Goal: Task Accomplishment & Management: Manage account settings

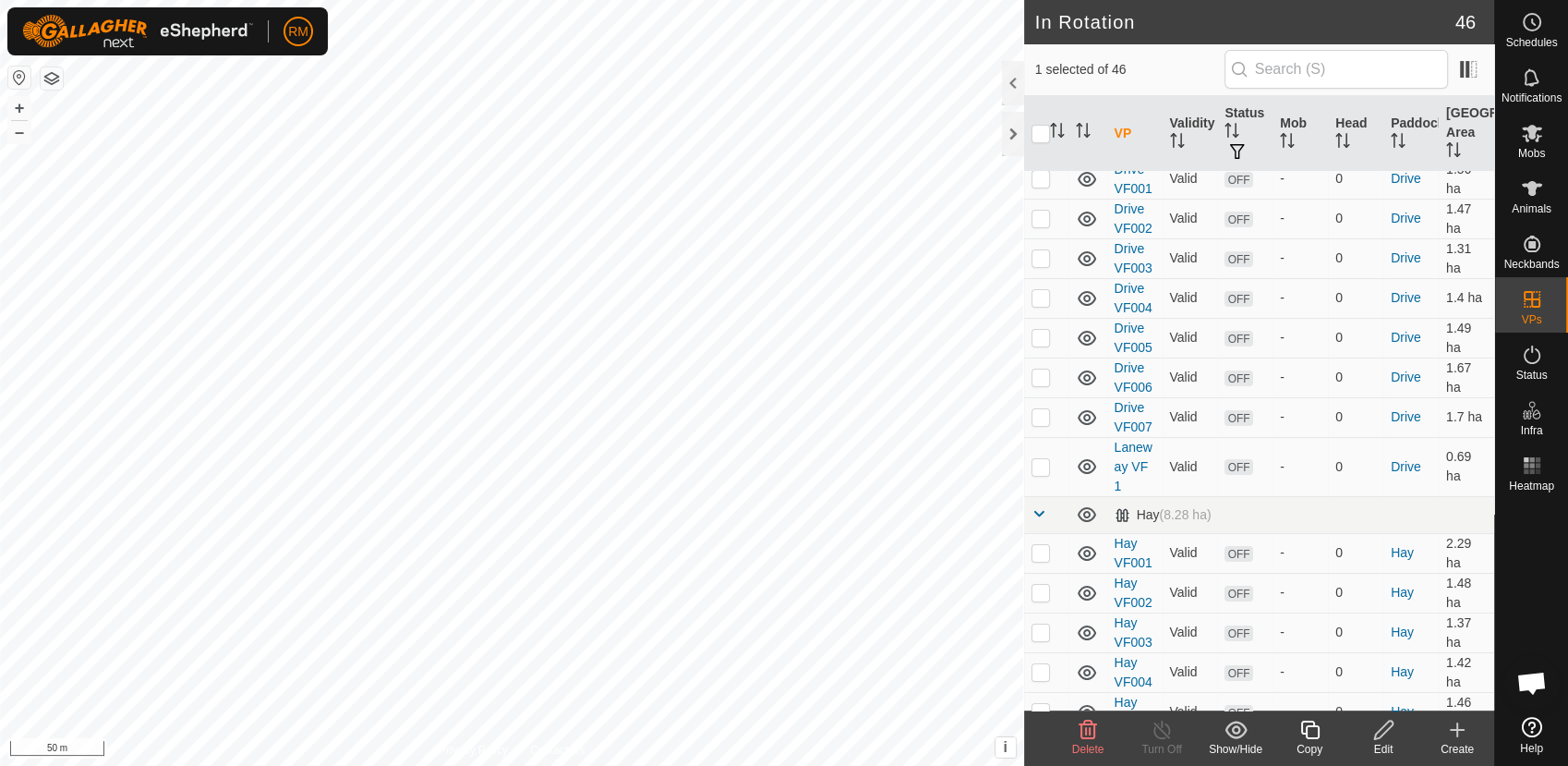
scroll to position [41, 0]
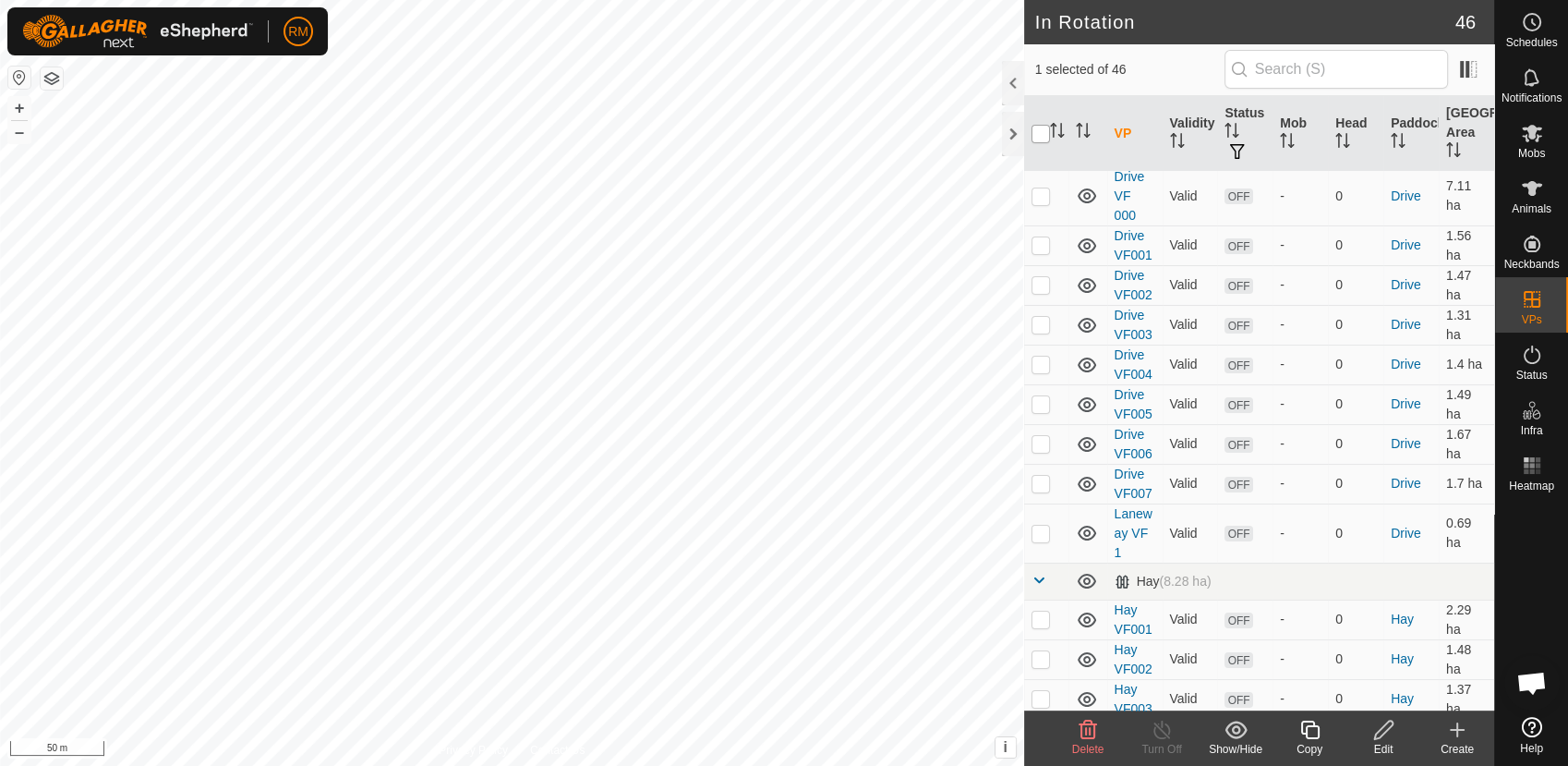
click at [1039, 132] on input "checkbox" at bounding box center [1040, 133] width 18 height 18
checkbox input "true"
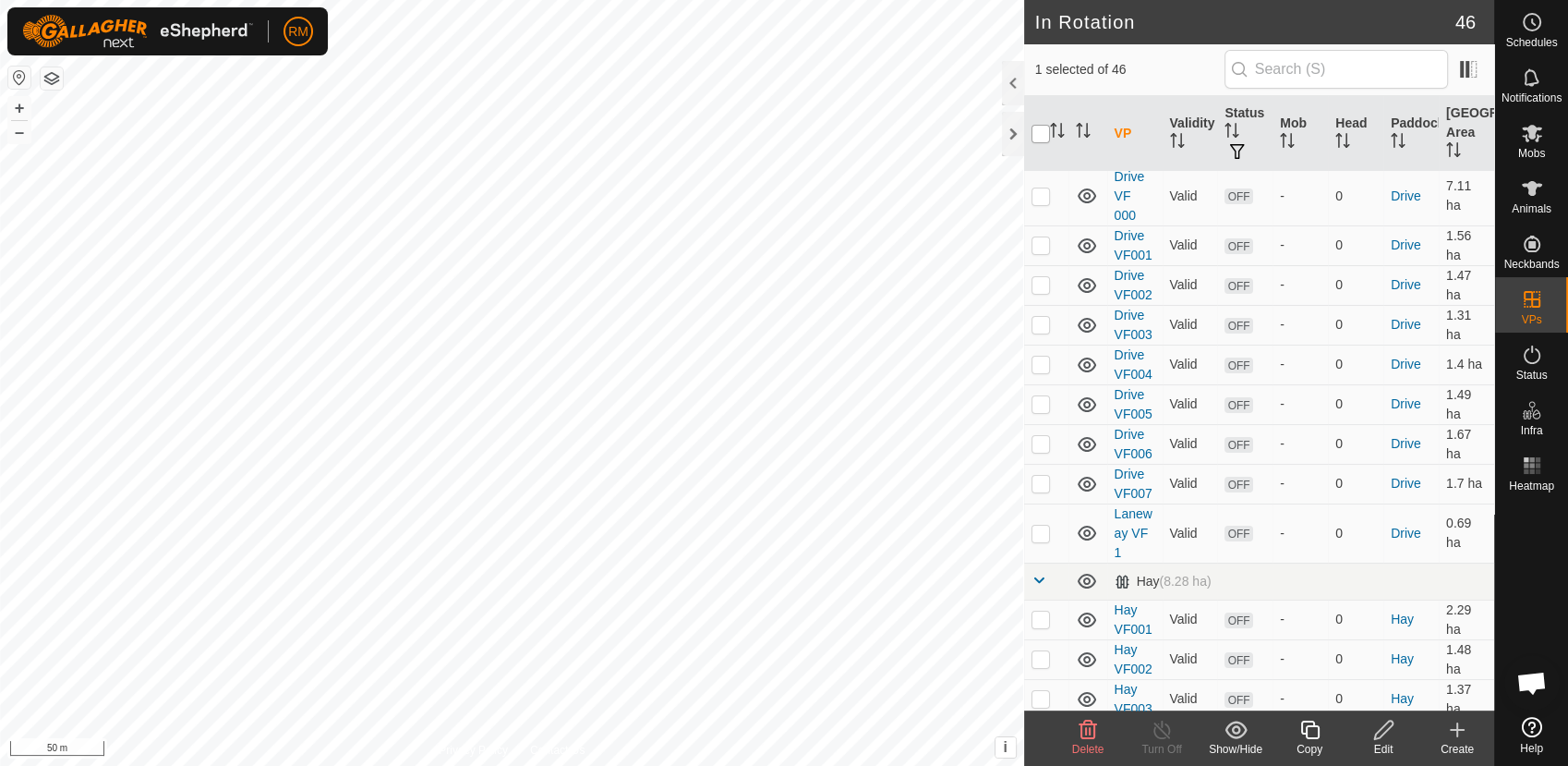
checkbox input "true"
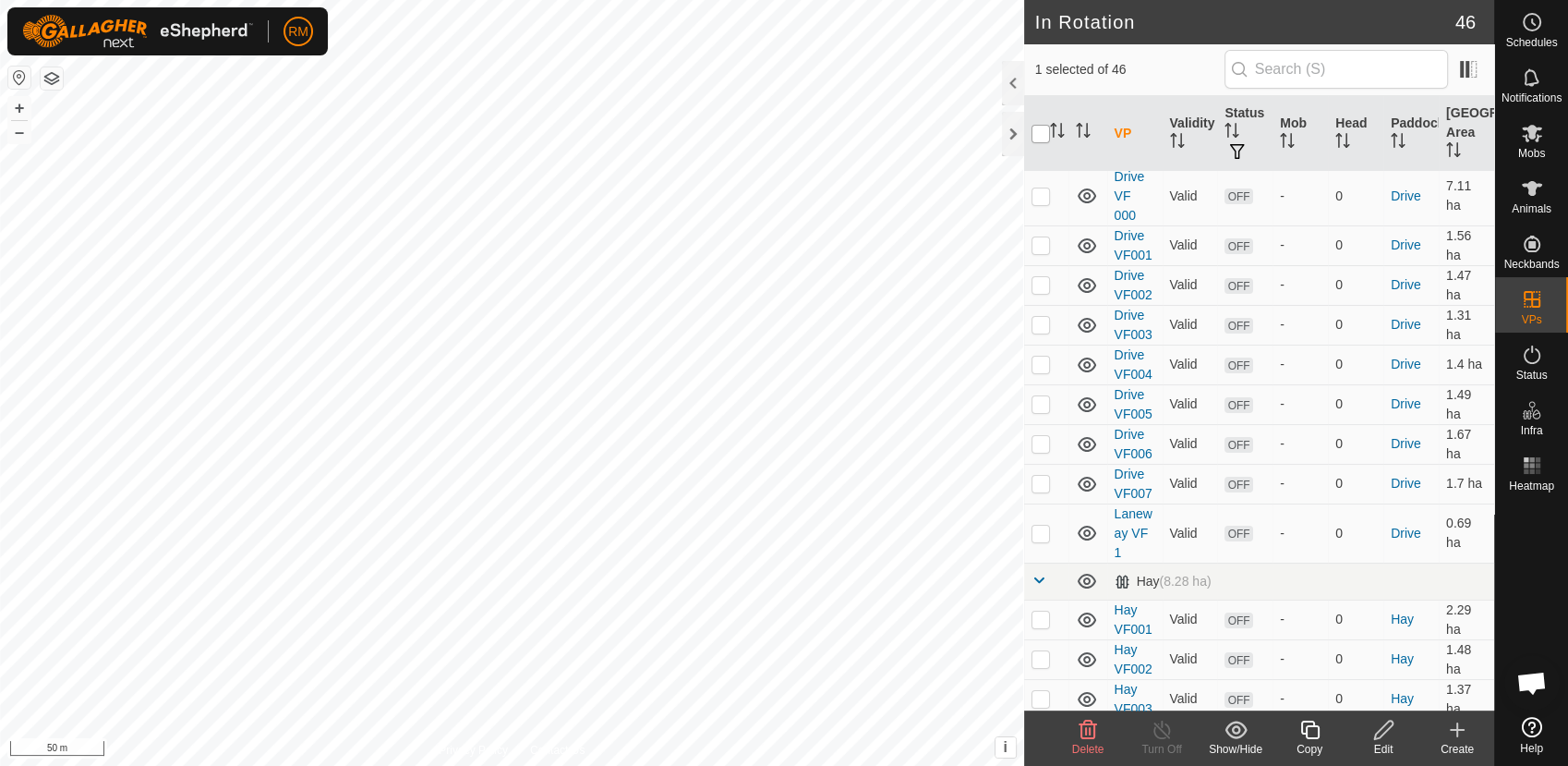
checkbox input "true"
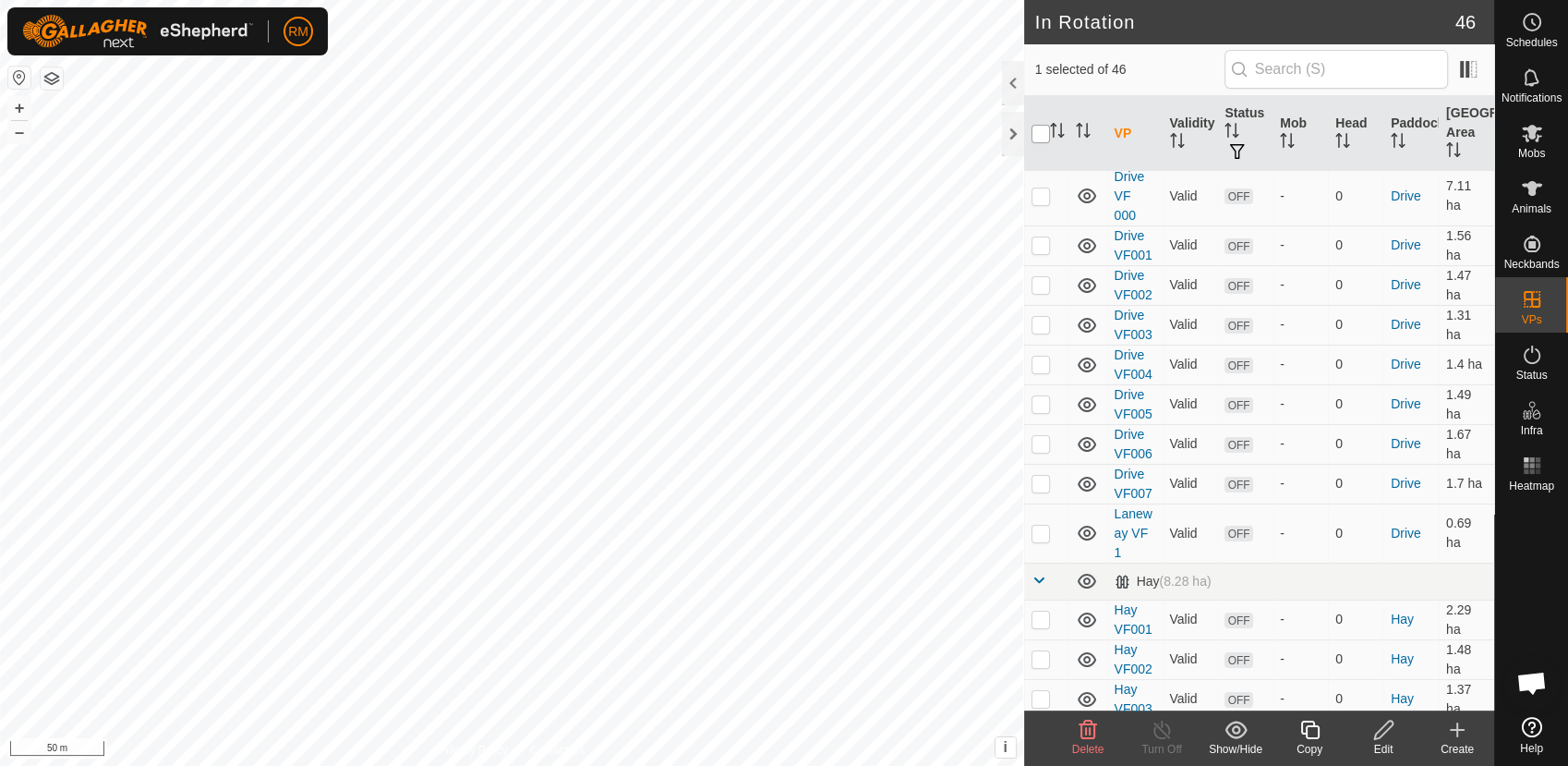
checkbox input "true"
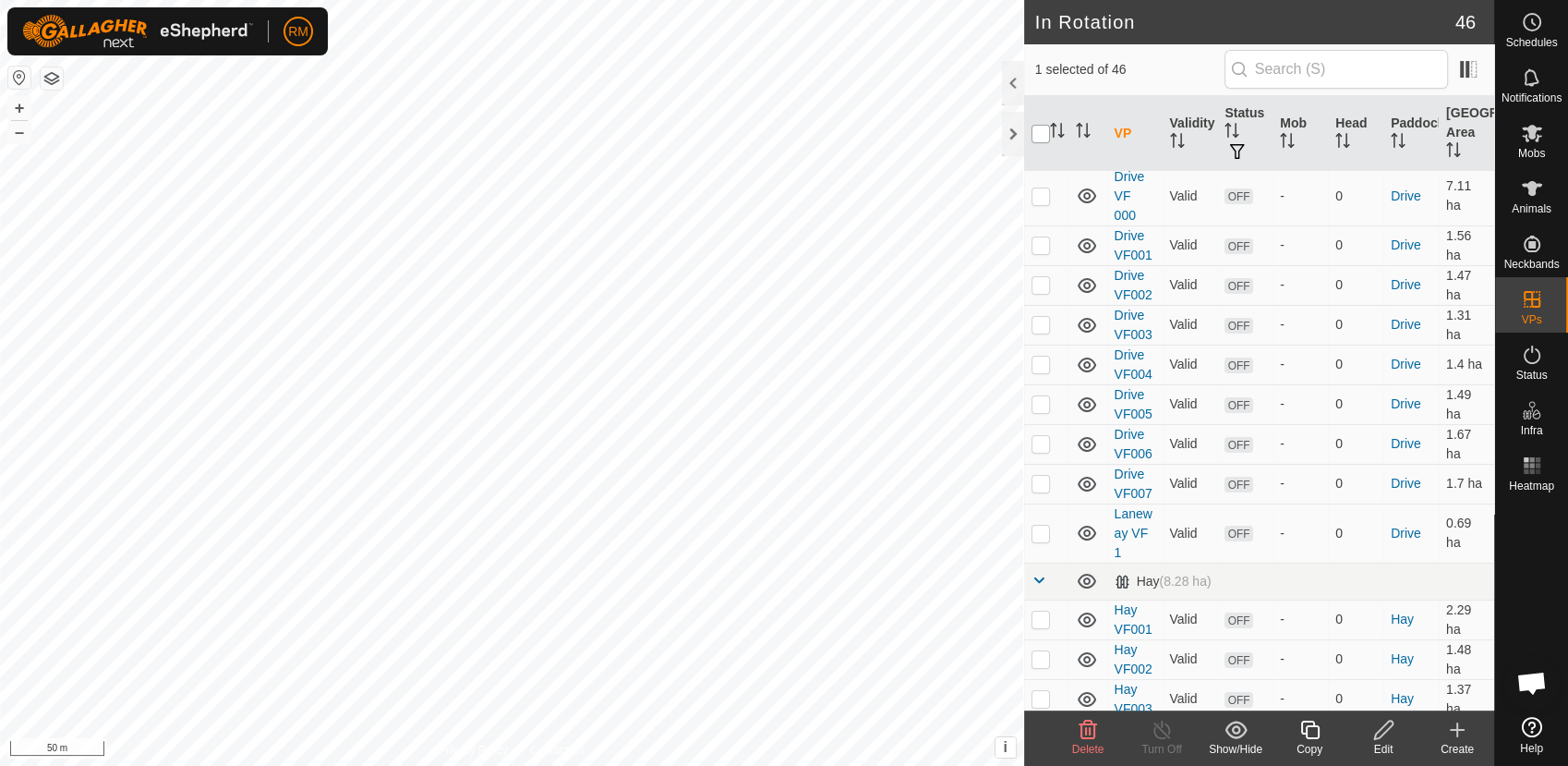
checkbox input "true"
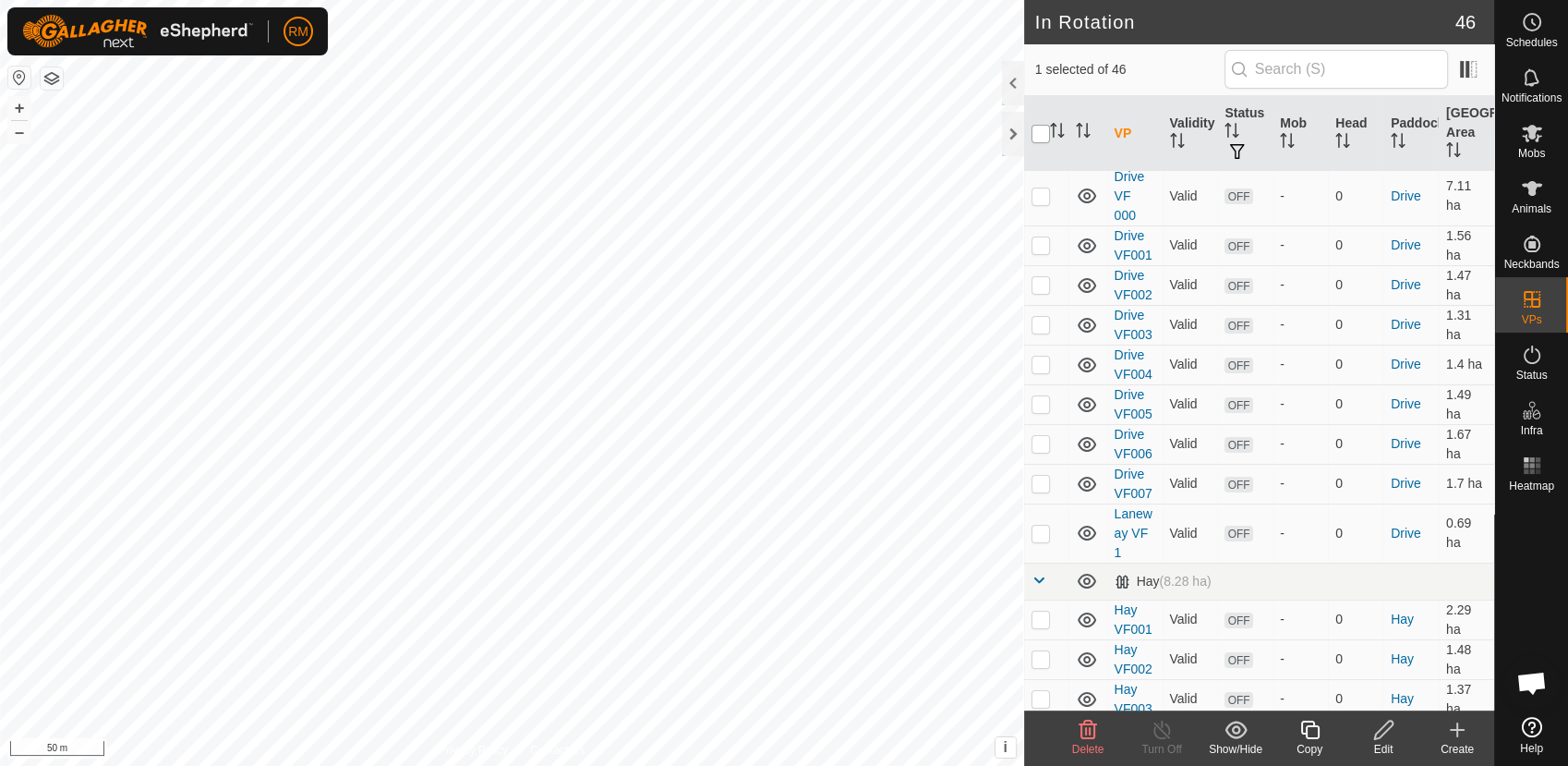
checkbox input "true"
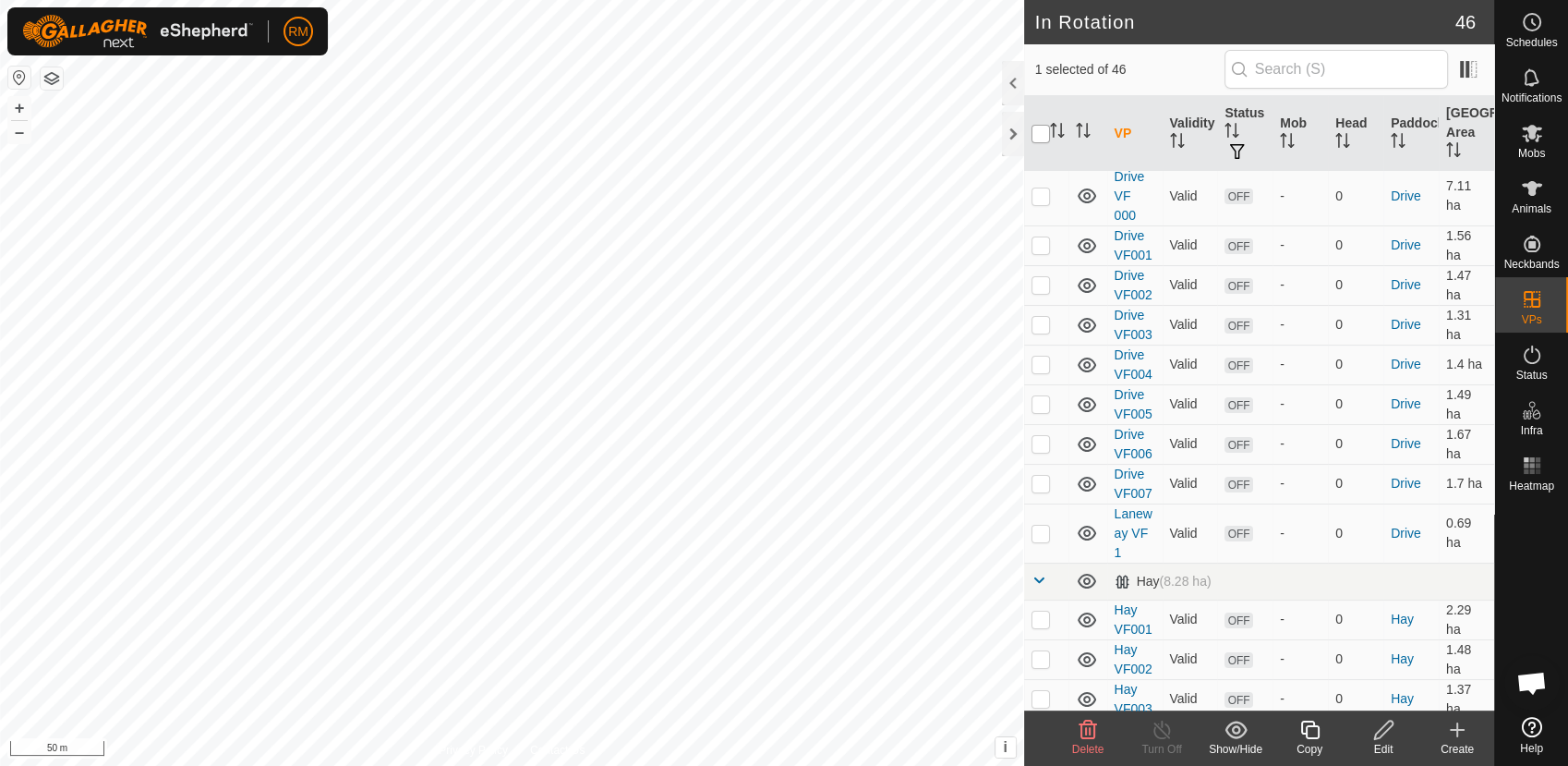
checkbox input "true"
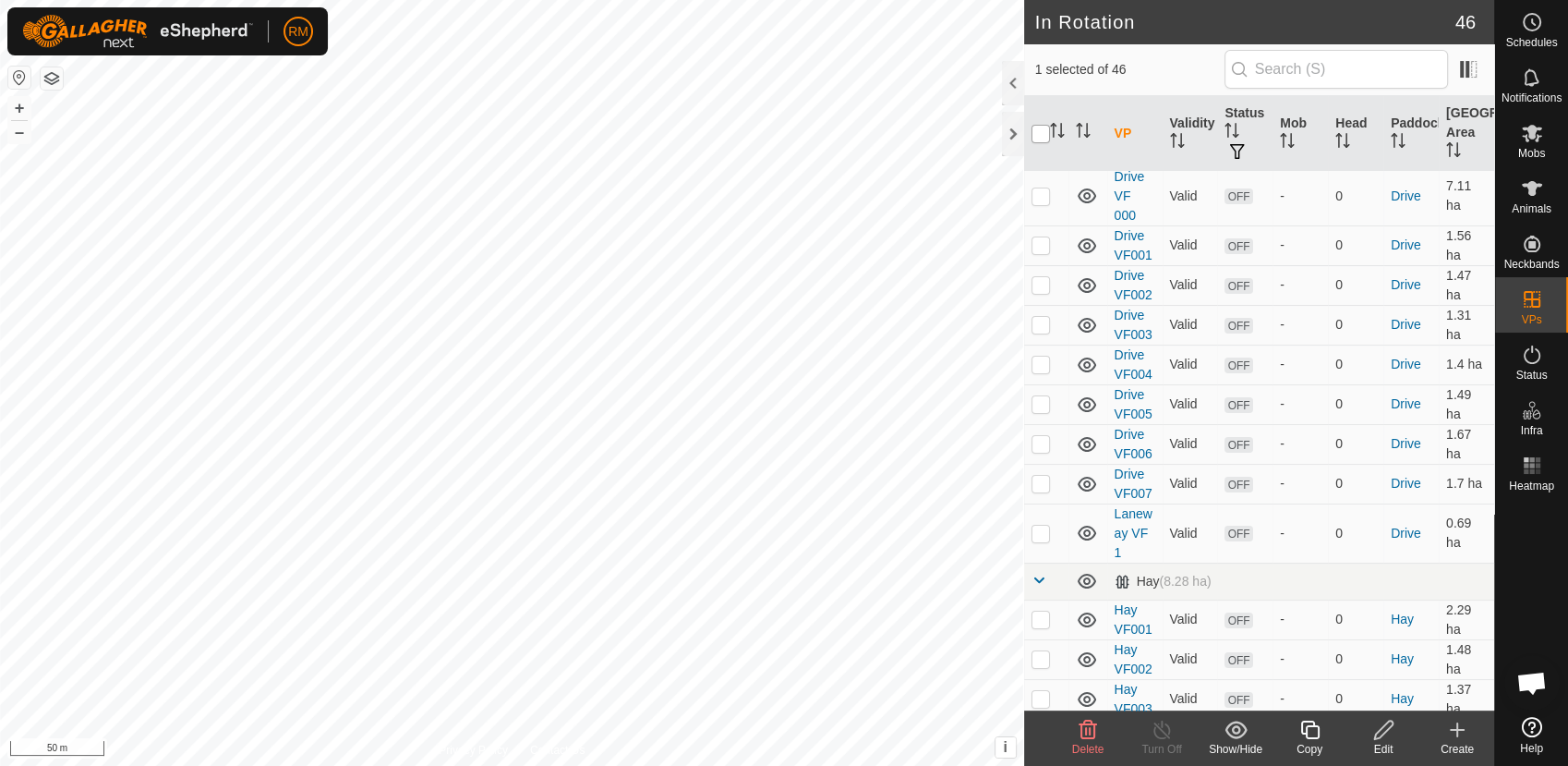
checkbox input "true"
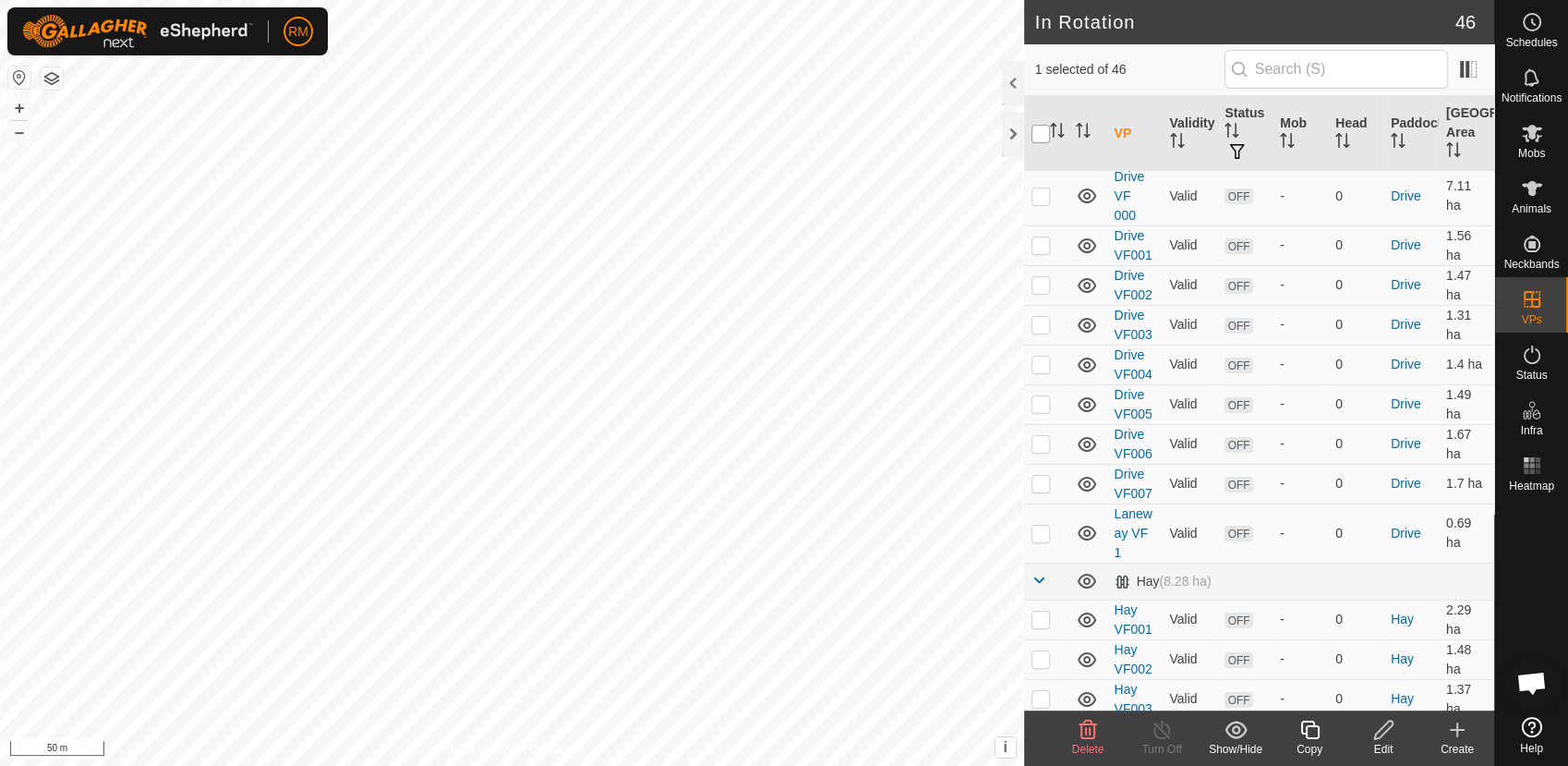
checkbox input "true"
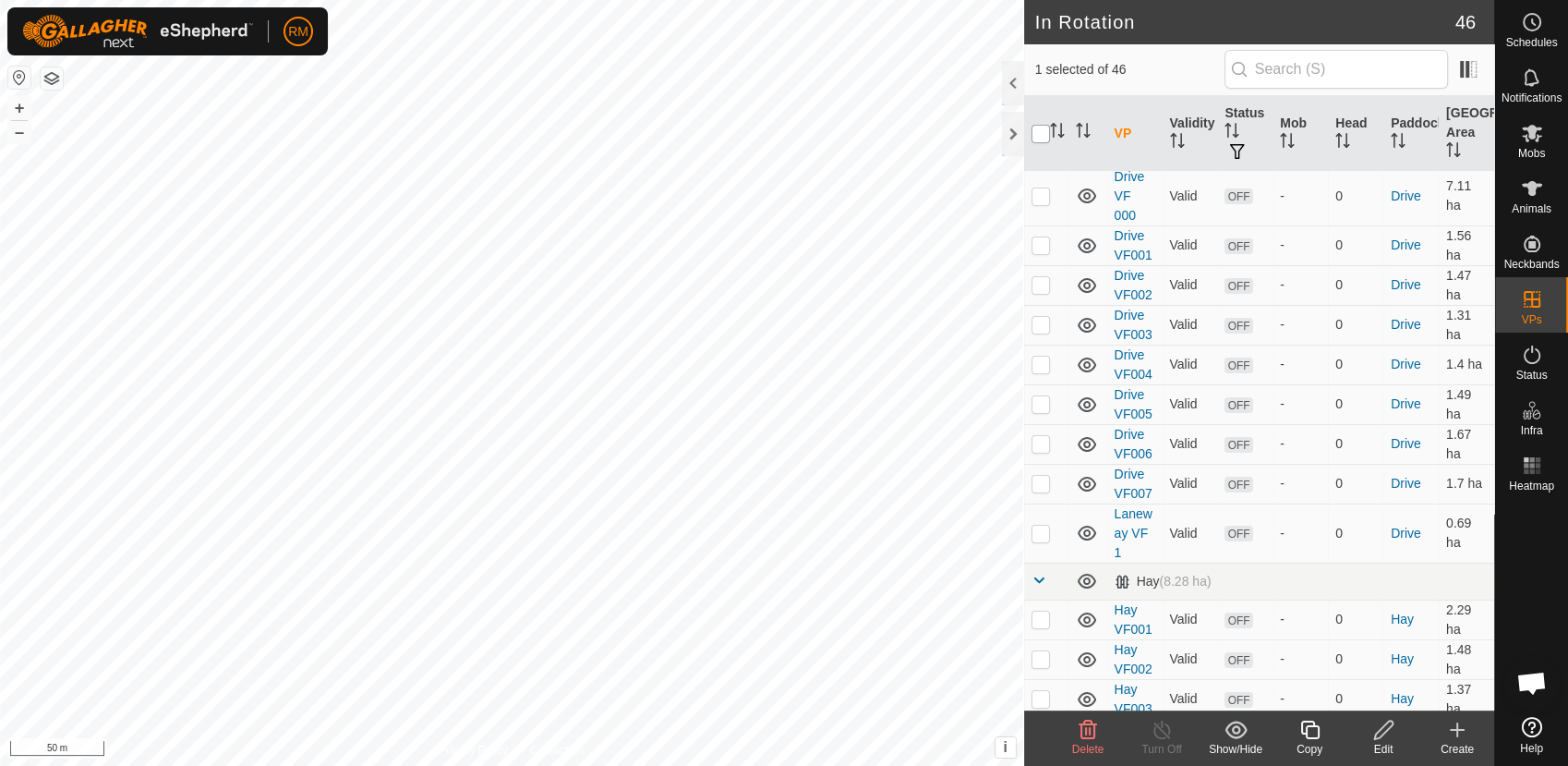
checkbox input "true"
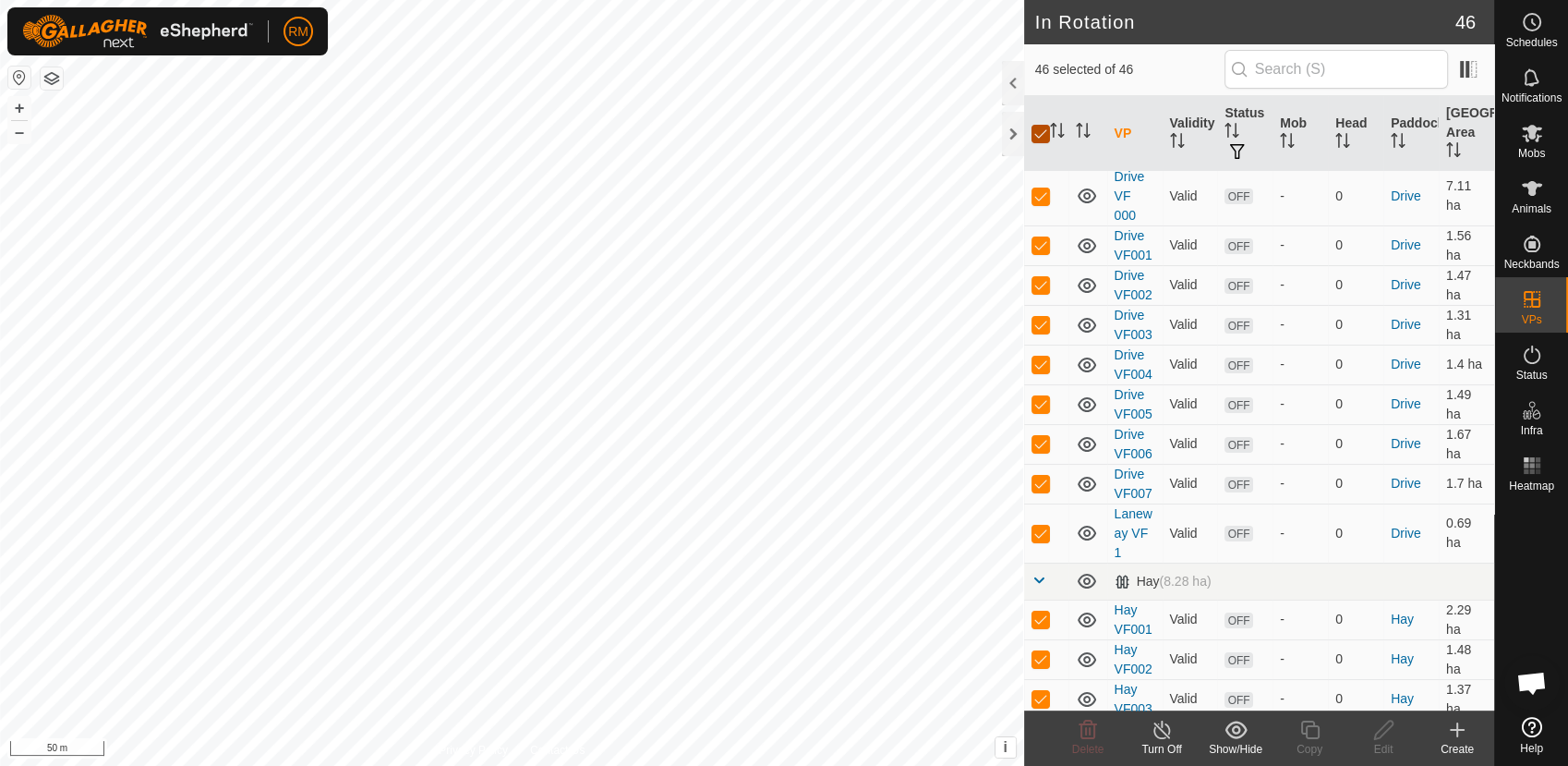
click at [1039, 132] on input "checkbox" at bounding box center [1040, 133] width 18 height 18
checkbox input "false"
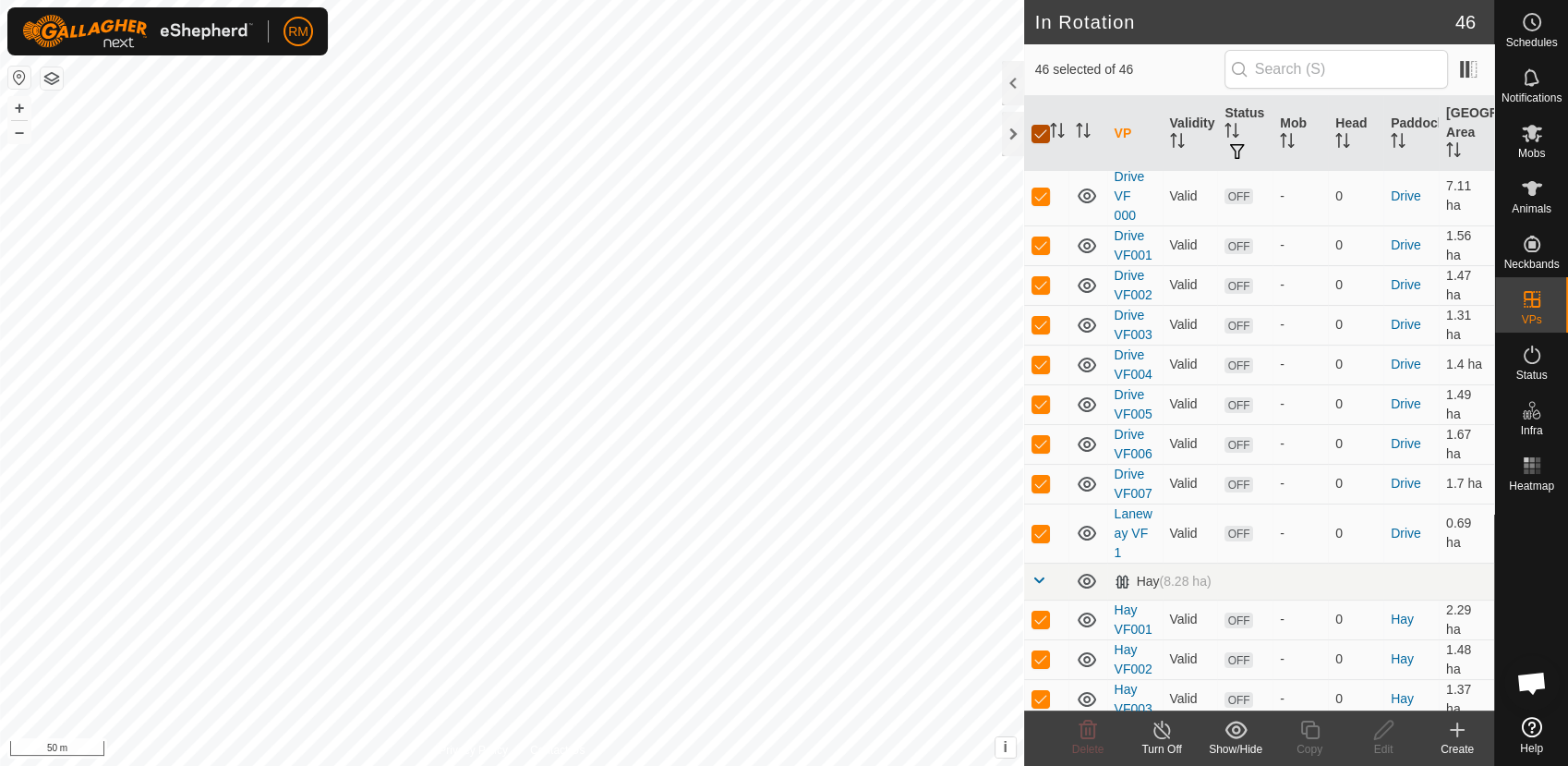
checkbox input "false"
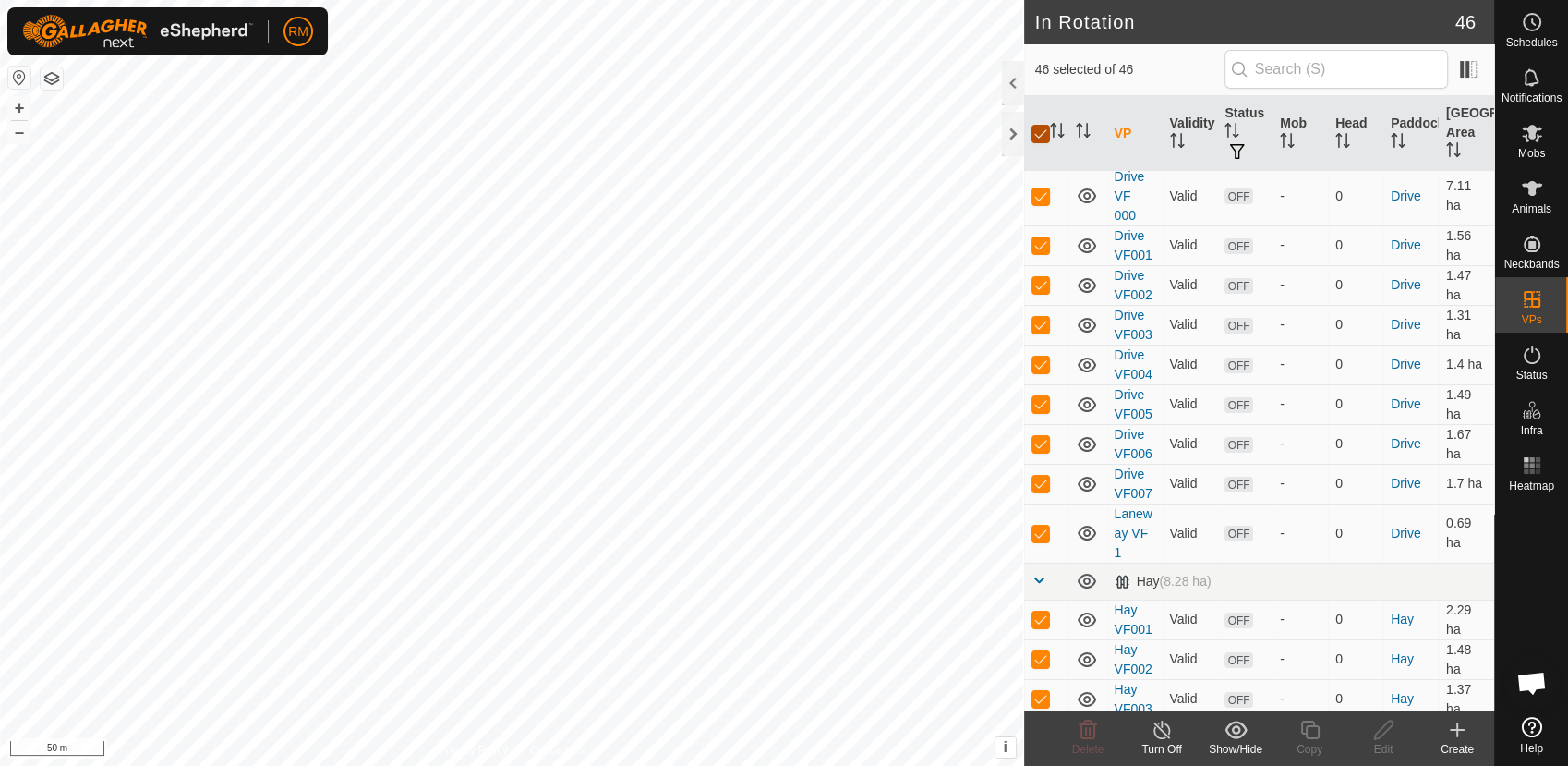
checkbox input "false"
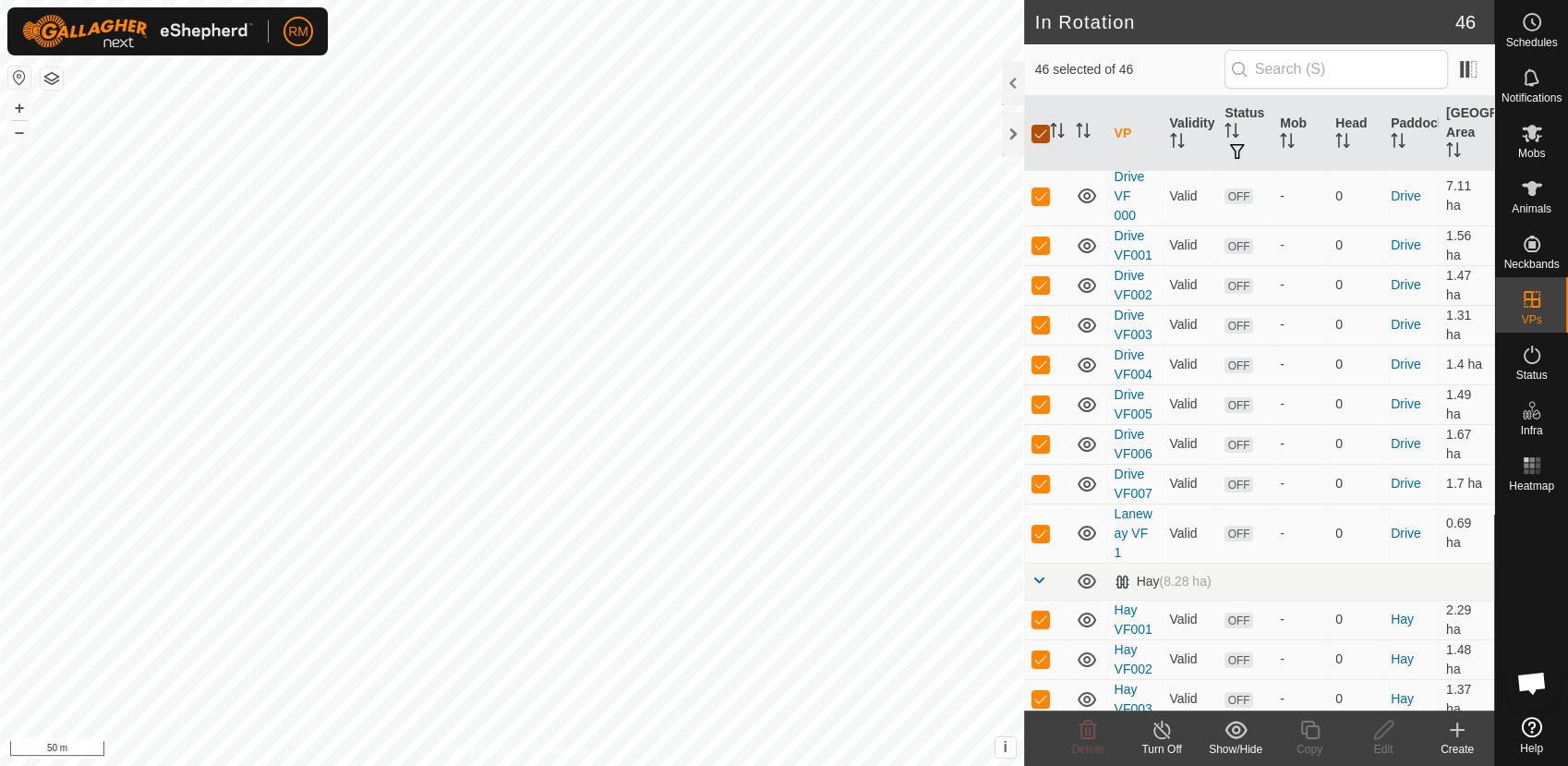
checkbox input "false"
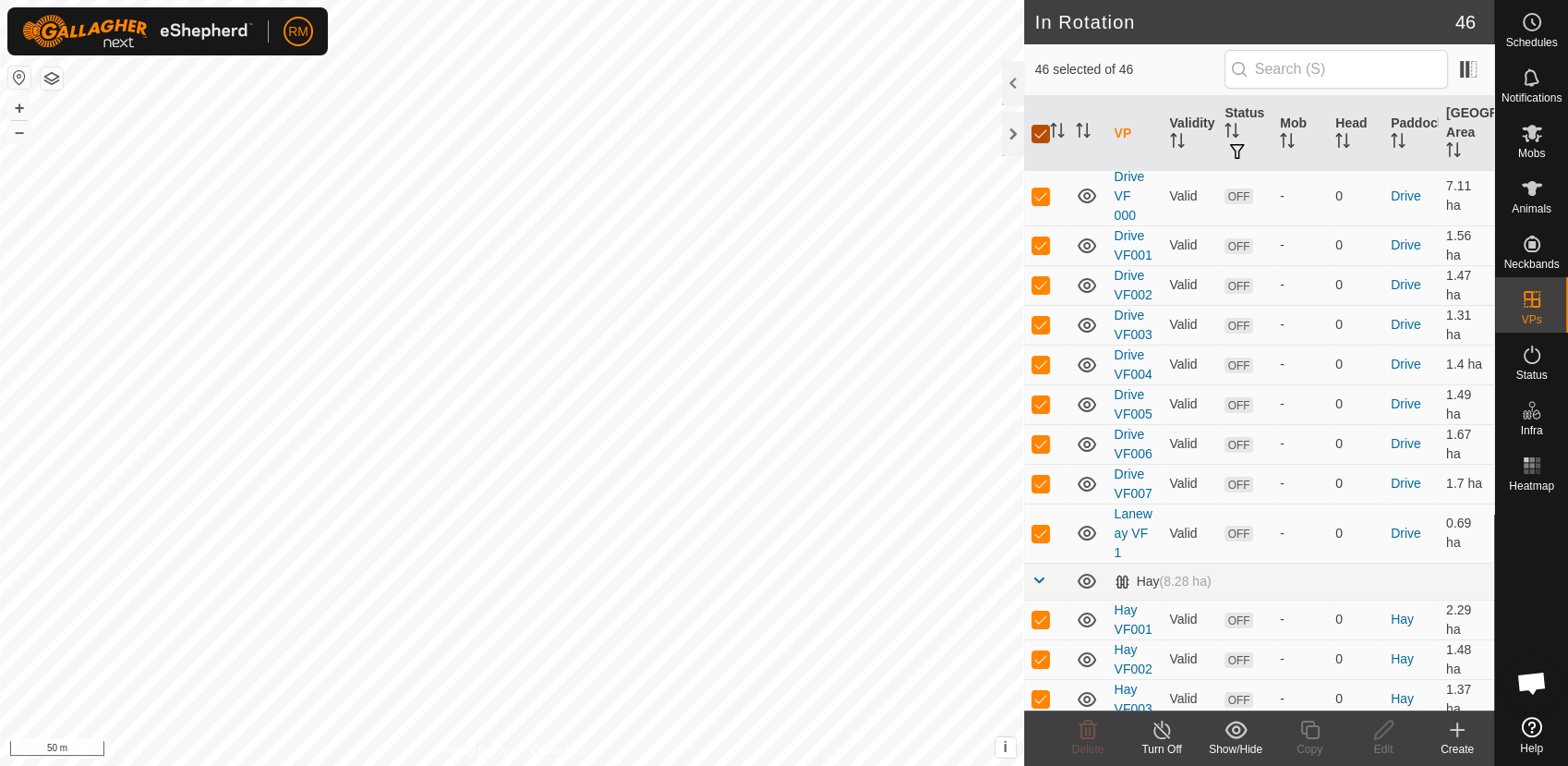
checkbox input "false"
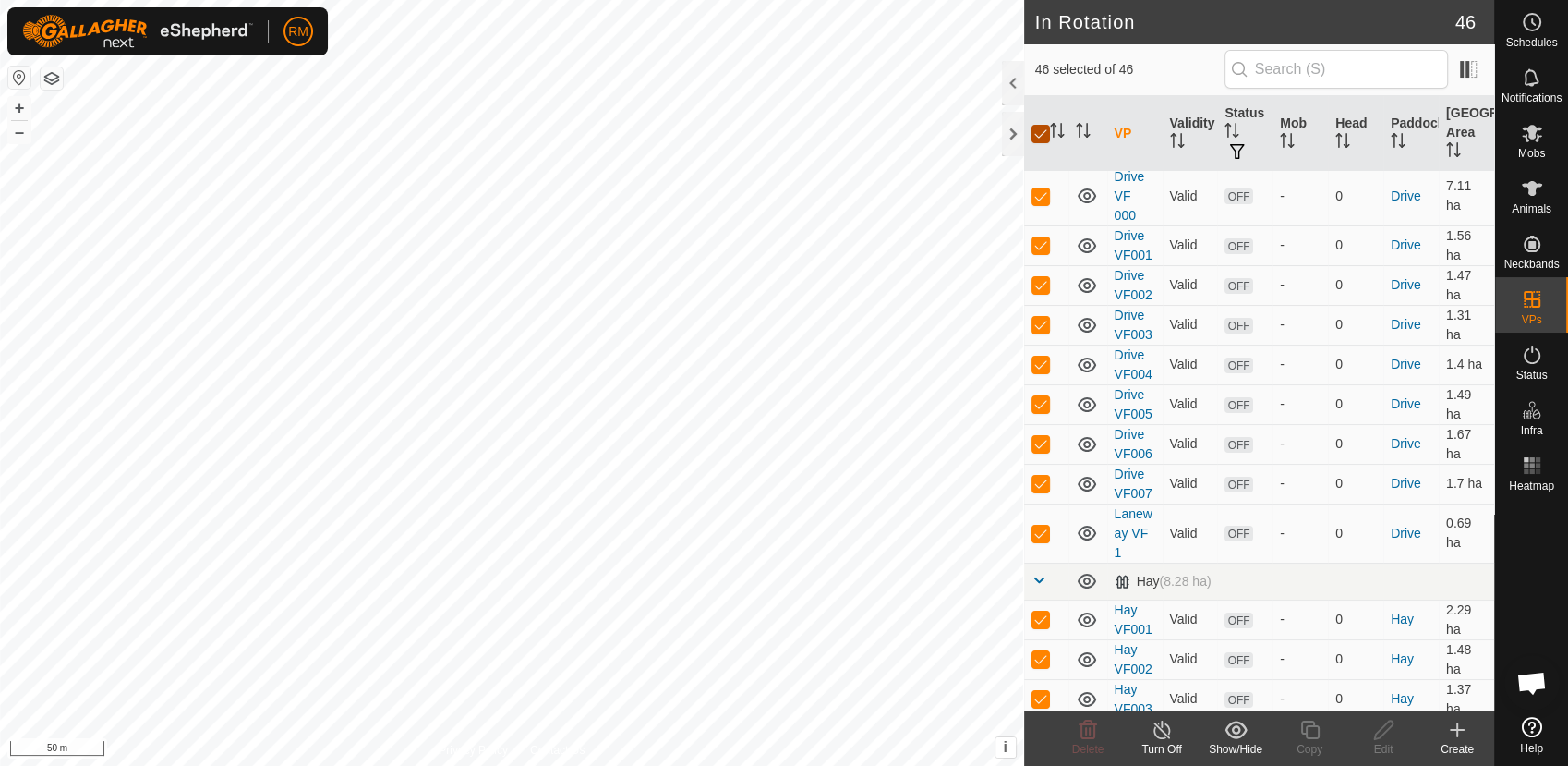
checkbox input "false"
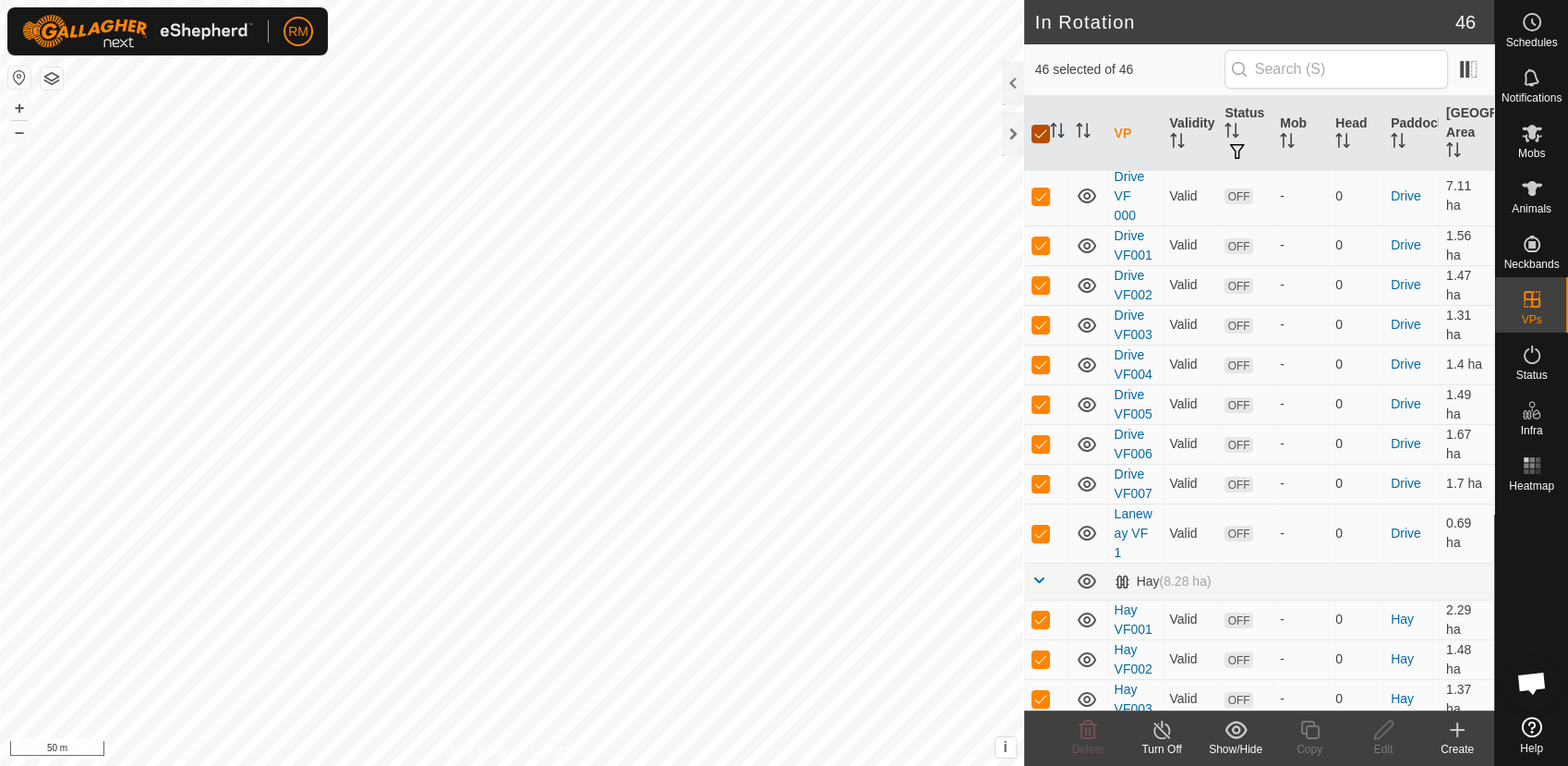
checkbox input "false"
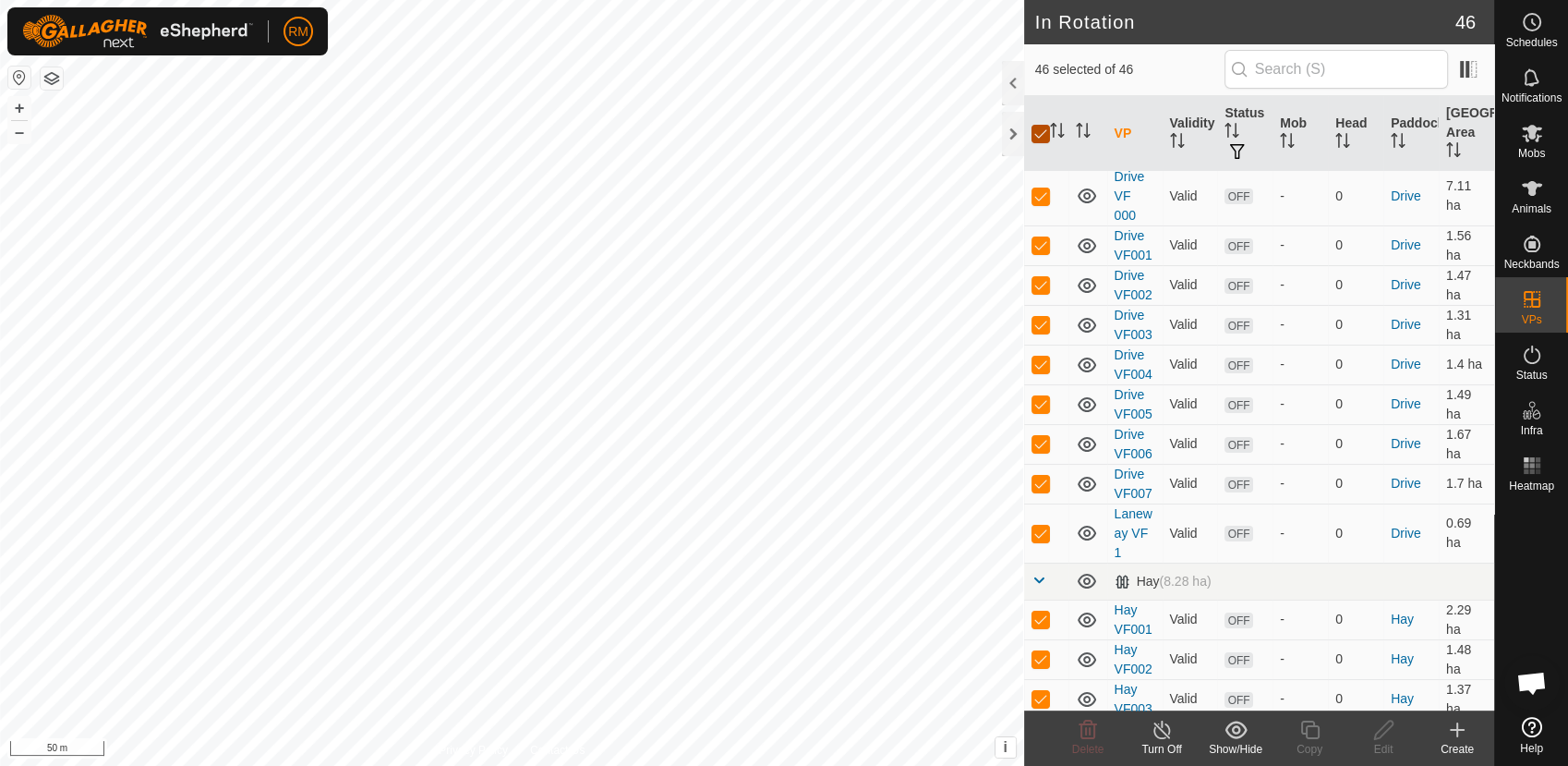
checkbox input "false"
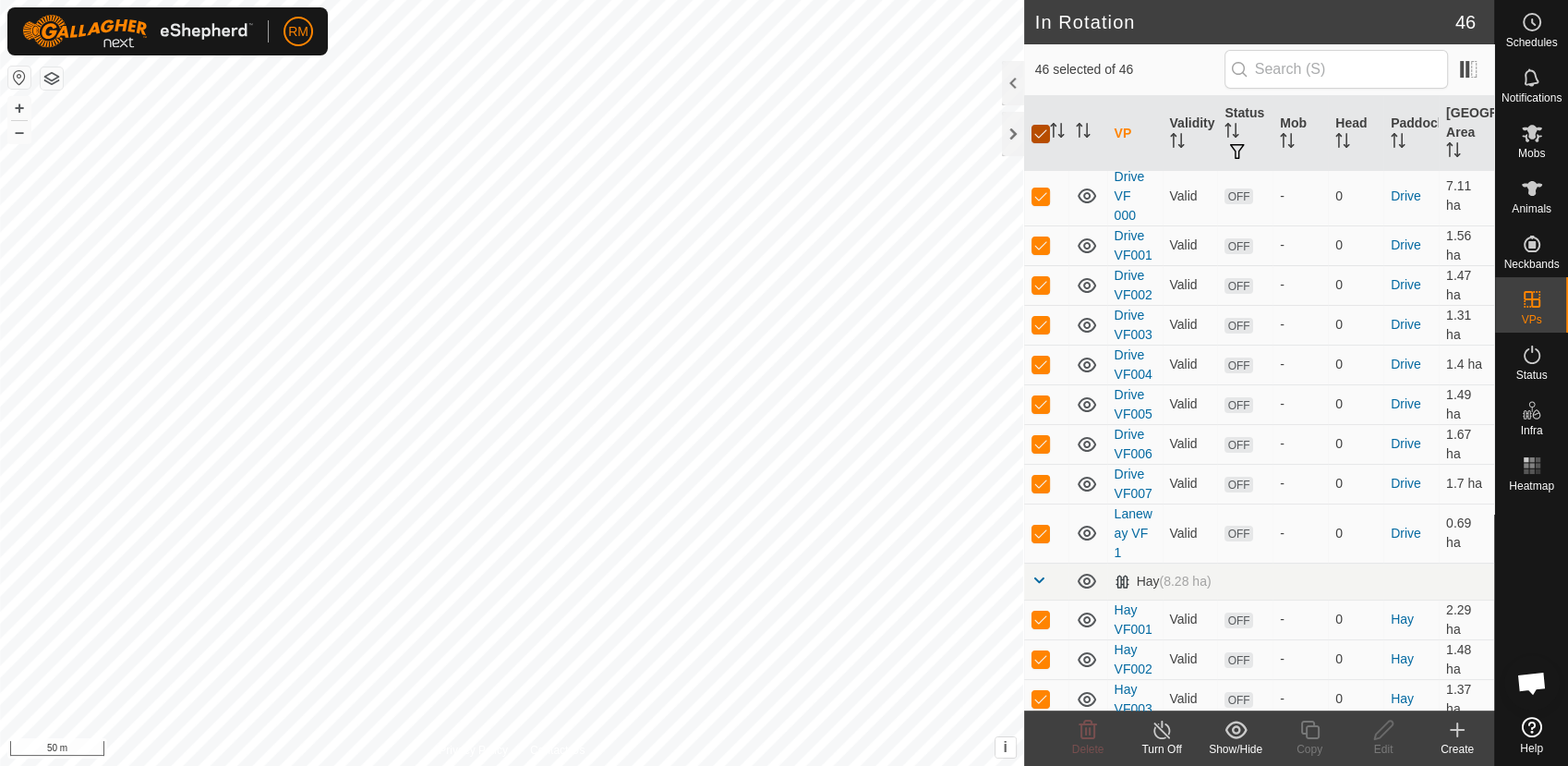
checkbox input "false"
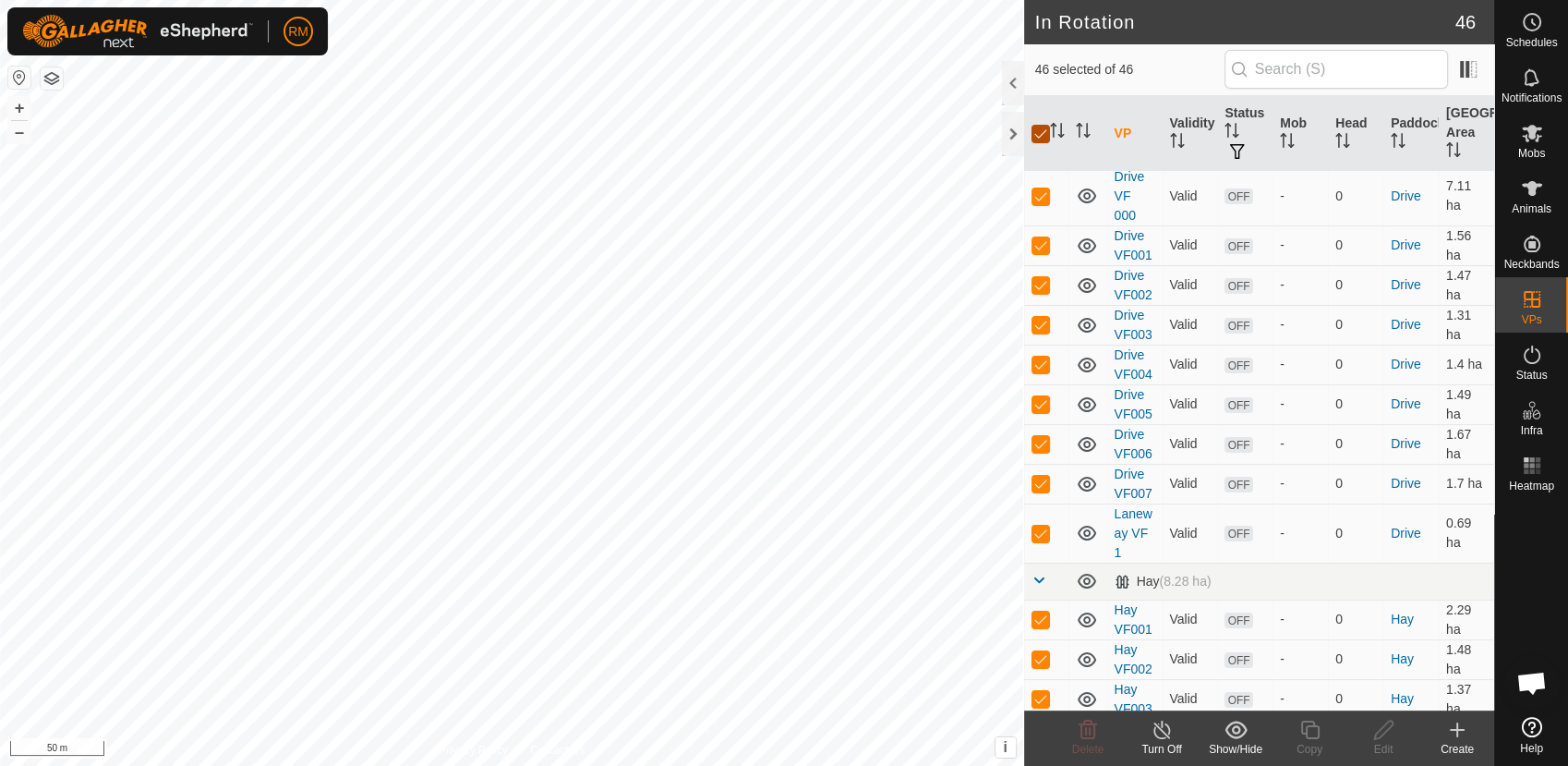
checkbox input "false"
